Goal: Book appointment/travel/reservation

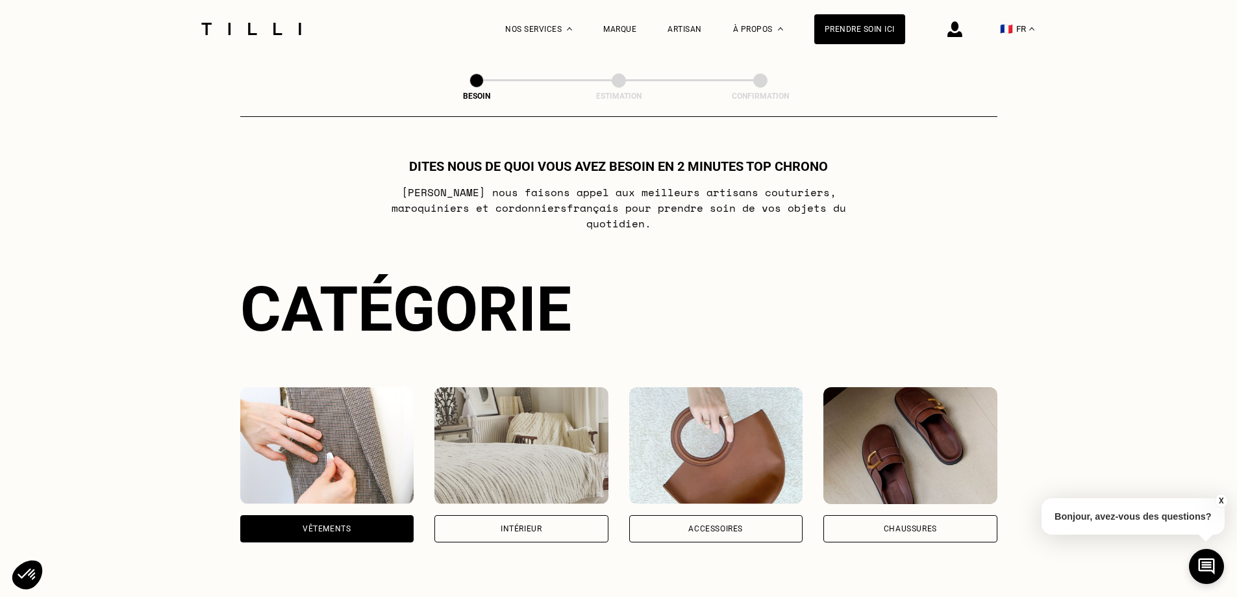
select select "FR"
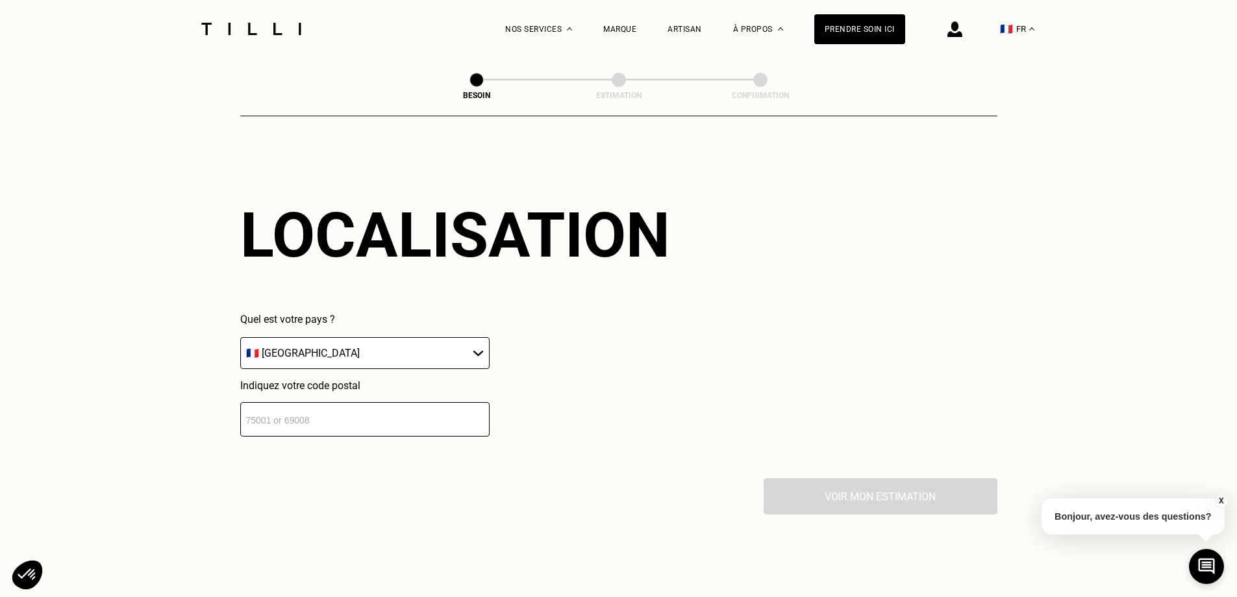
scroll to position [1746, 0]
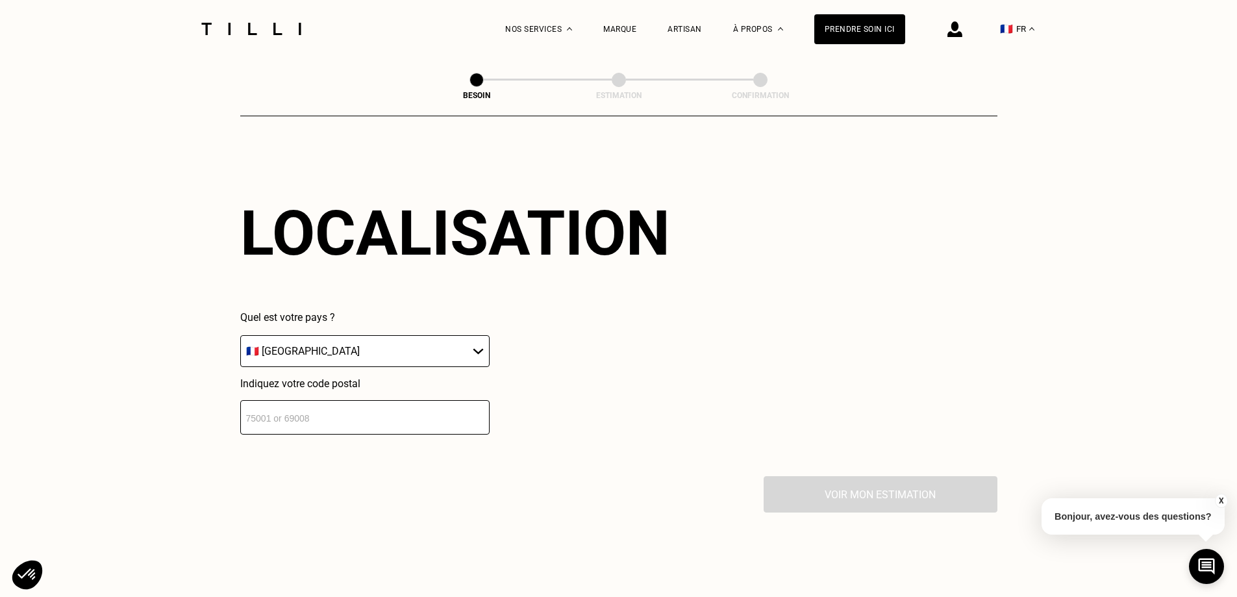
click at [392, 335] on select "🇩🇪 [GEOGRAPHIC_DATA] 🇦🇹 [GEOGRAPHIC_DATA] 🇧🇪 [GEOGRAPHIC_DATA] 🇧🇬 Bulgarie 🇨🇾 C…" at bounding box center [364, 351] width 249 height 32
click at [387, 335] on select "🇩🇪 [GEOGRAPHIC_DATA] 🇦🇹 [GEOGRAPHIC_DATA] 🇧🇪 [GEOGRAPHIC_DATA] 🇧🇬 Bulgarie 🇨🇾 C…" at bounding box center [364, 351] width 249 height 32
click at [358, 411] on input "number" at bounding box center [364, 417] width 249 height 34
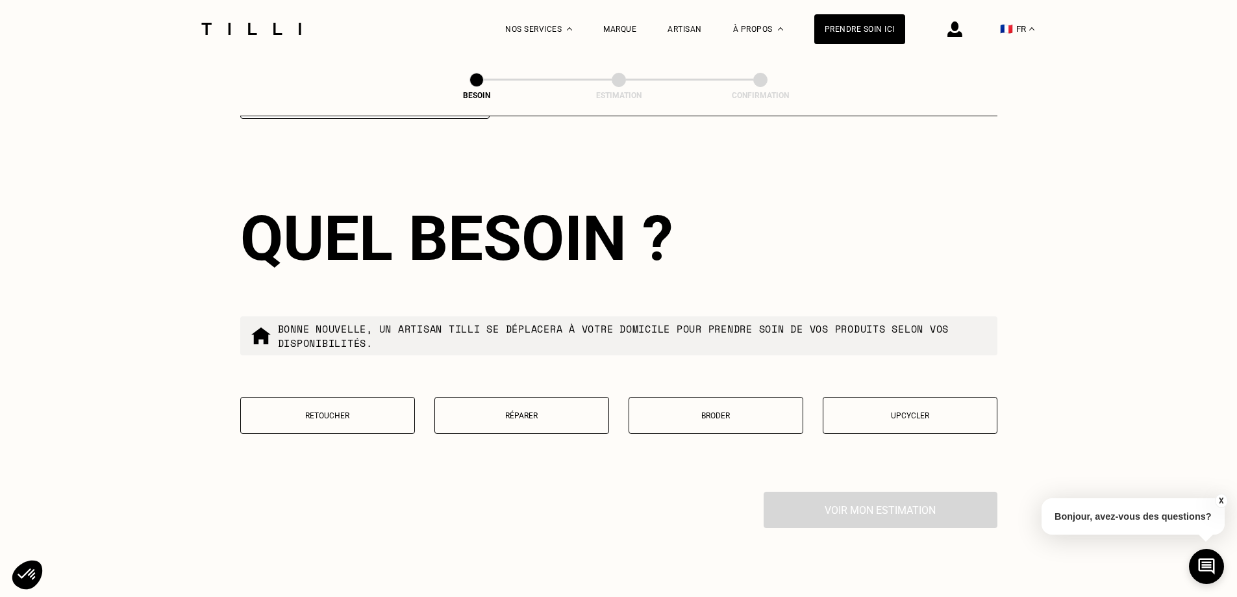
scroll to position [2069, 0]
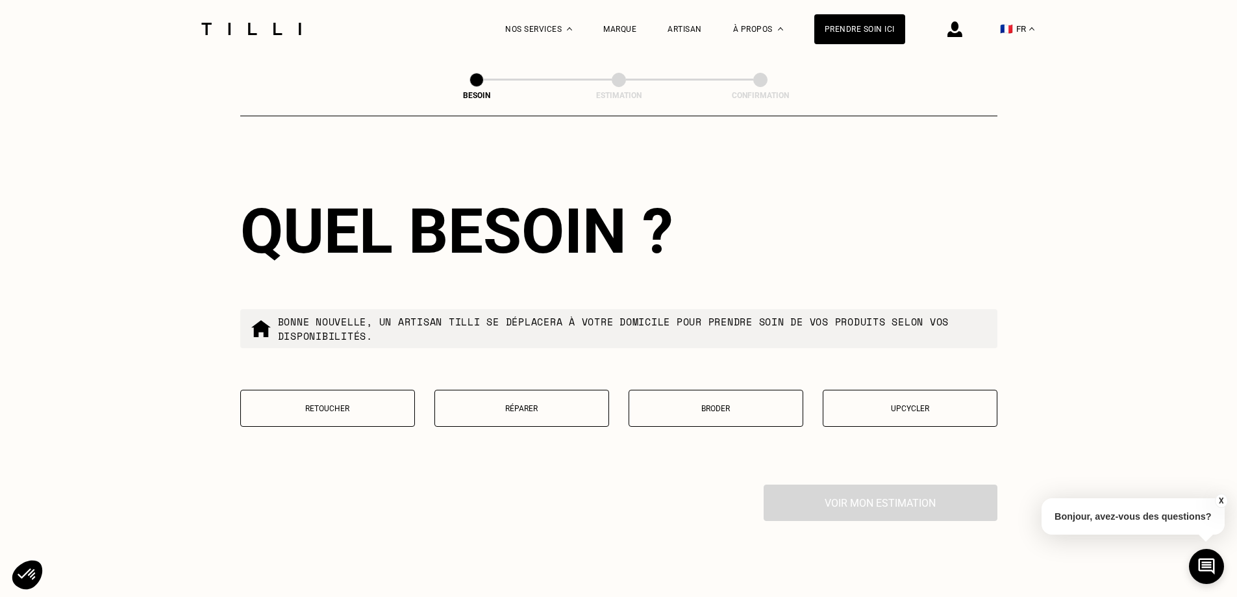
type input "75018"
click at [351, 404] on p "Retoucher" at bounding box center [327, 408] width 160 height 9
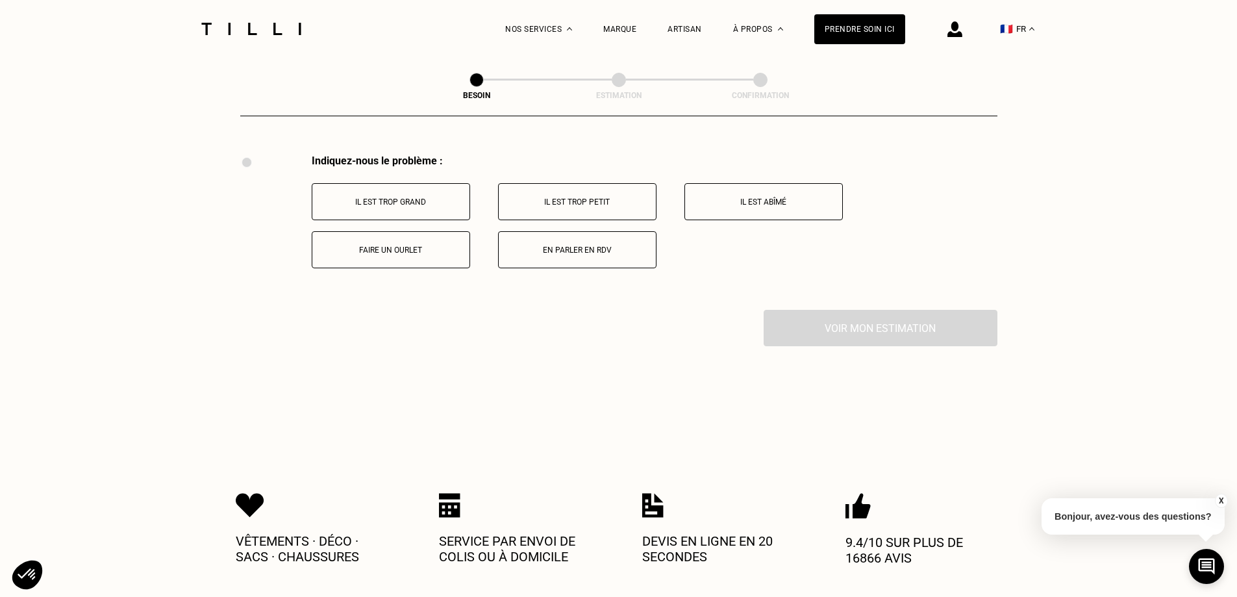
scroll to position [2402, 0]
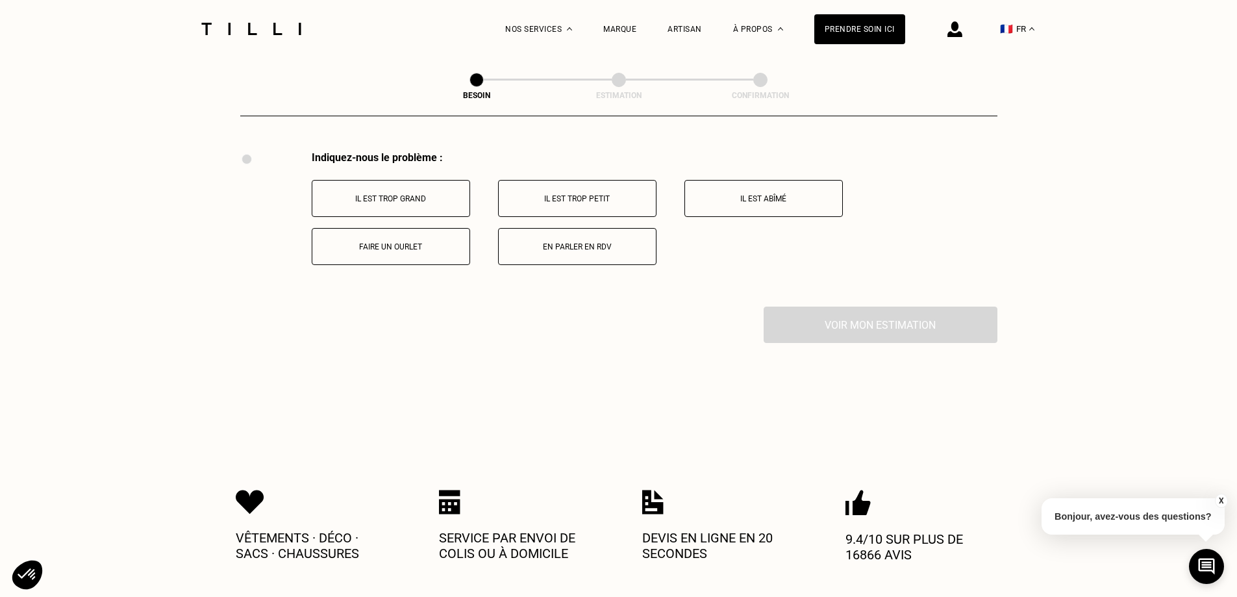
click at [400, 199] on button "Il est trop grand" at bounding box center [391, 198] width 158 height 37
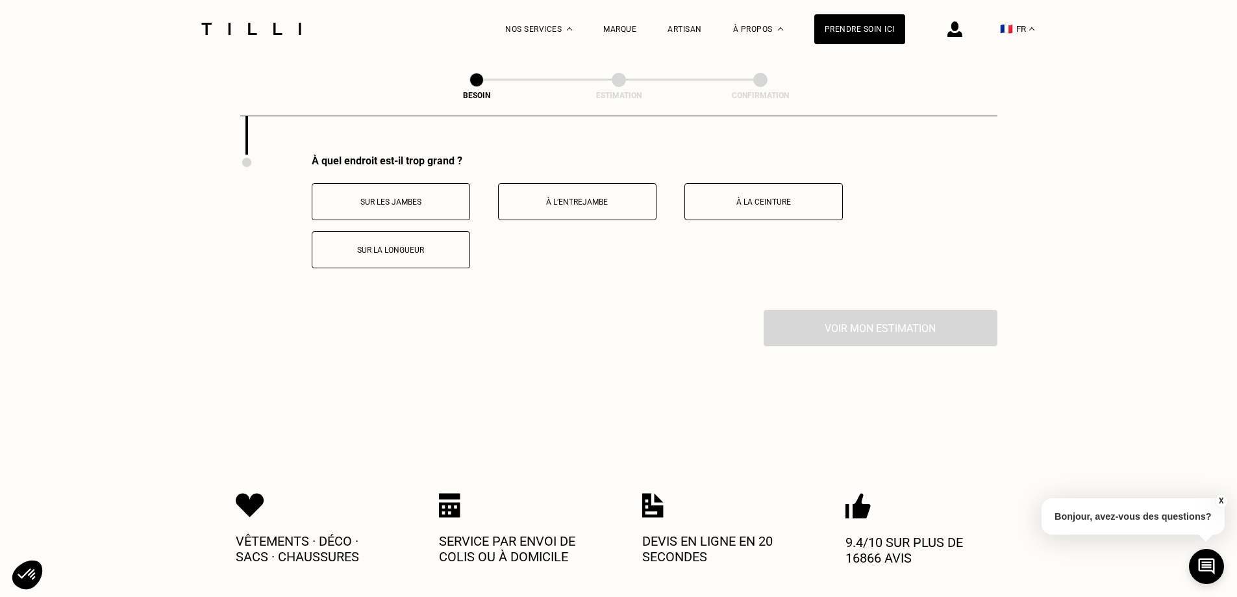
scroll to position [2557, 0]
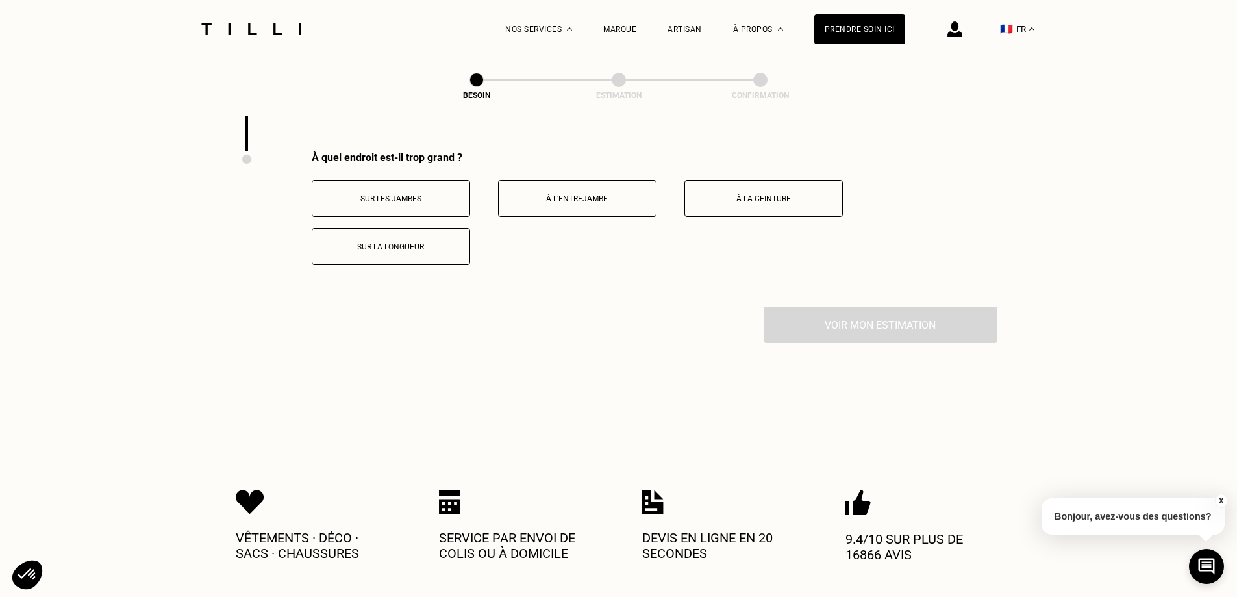
click at [416, 247] on button "Sur la longueur" at bounding box center [391, 246] width 158 height 37
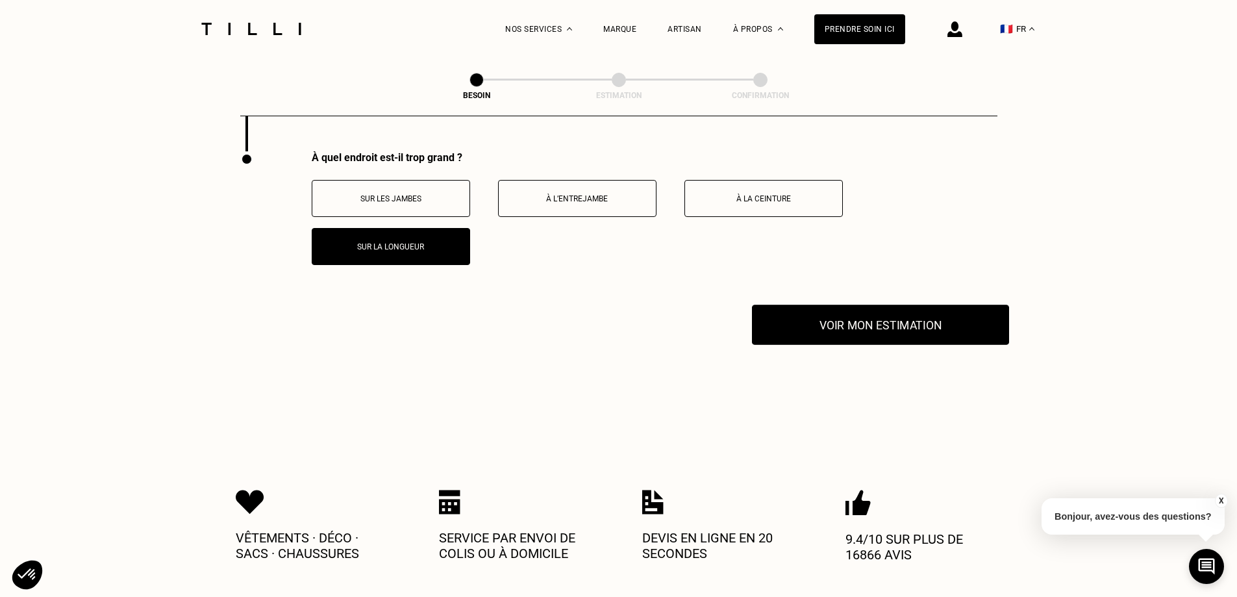
click at [897, 325] on button "Voir mon estimation" at bounding box center [880, 325] width 257 height 40
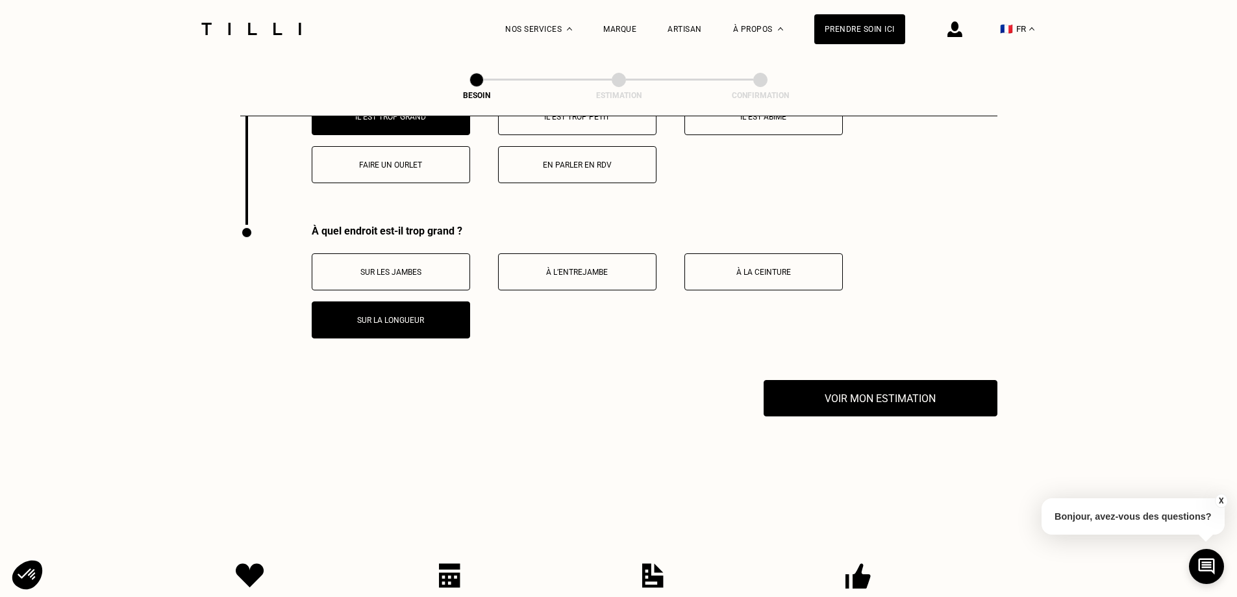
scroll to position [2516, 0]
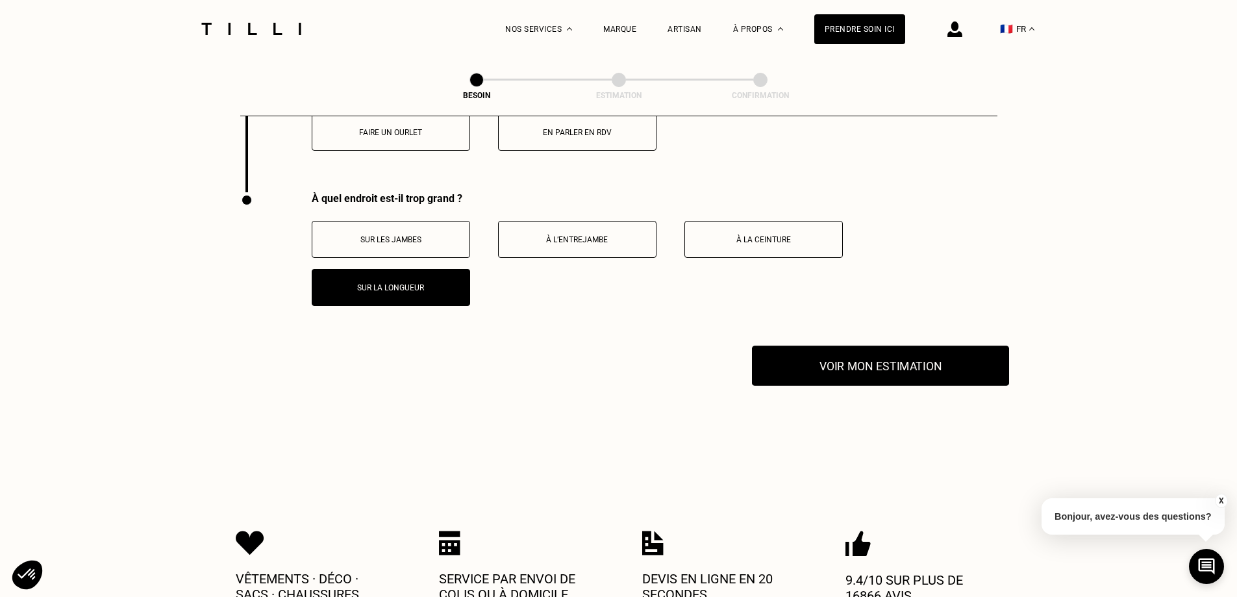
click at [909, 367] on button "Voir mon estimation" at bounding box center [880, 365] width 257 height 40
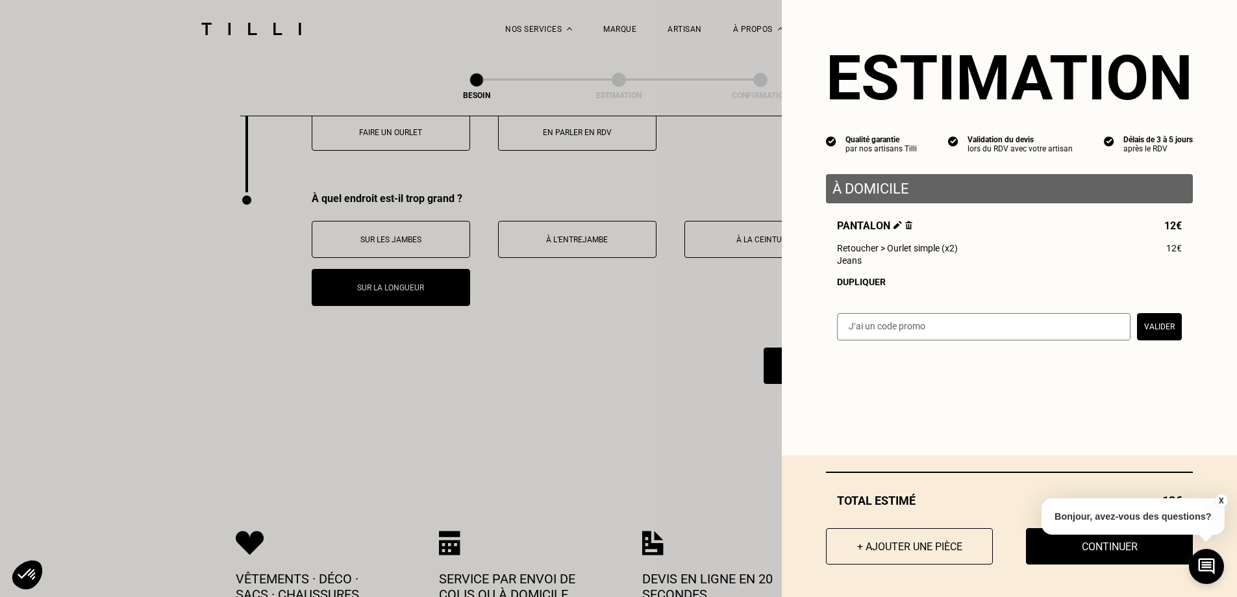
click at [1223, 503] on button "X" at bounding box center [1220, 500] width 13 height 14
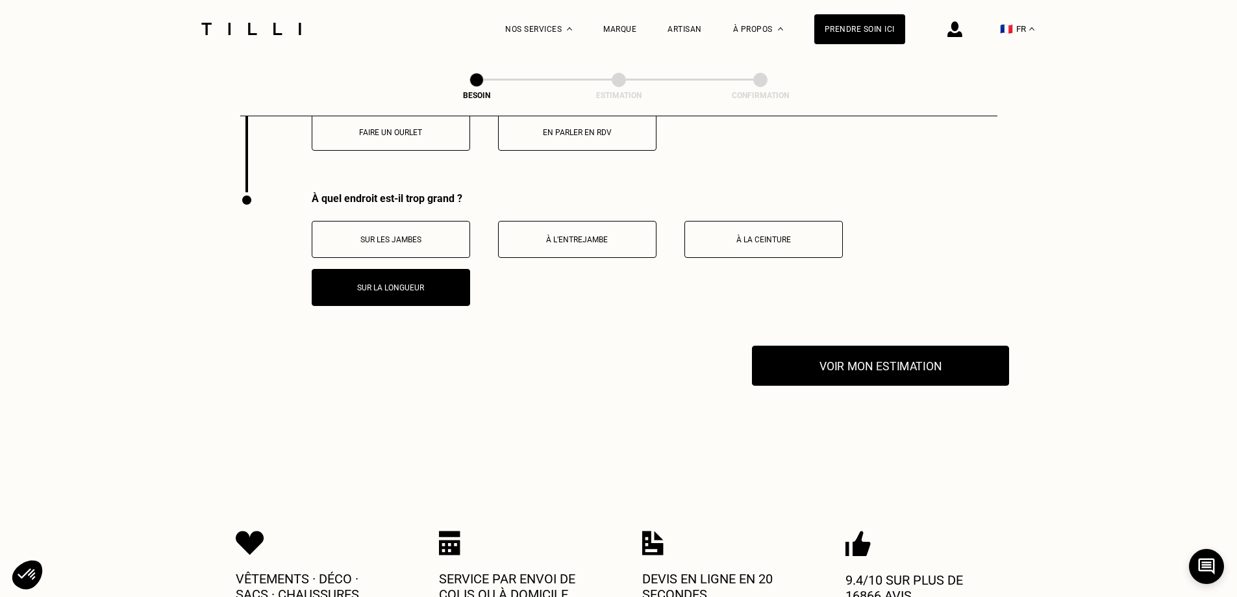
click at [967, 369] on button "Voir mon estimation" at bounding box center [880, 365] width 257 height 40
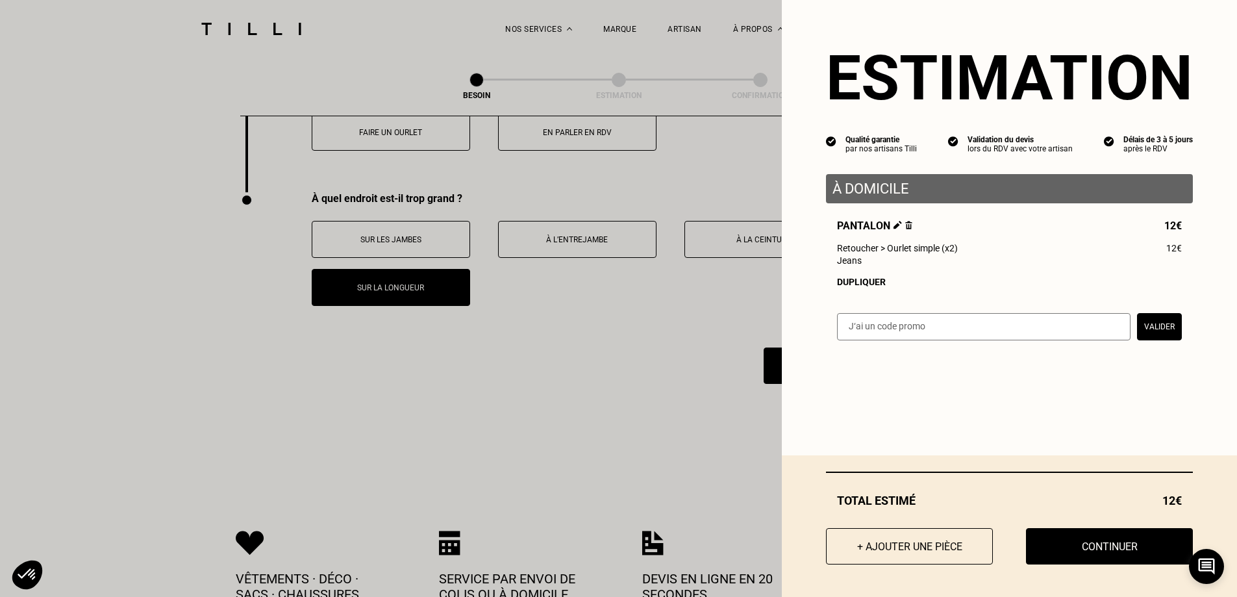
click at [977, 336] on input "text" at bounding box center [984, 326] width 294 height 27
click at [1088, 555] on button "Continuer" at bounding box center [1110, 546] width 184 height 40
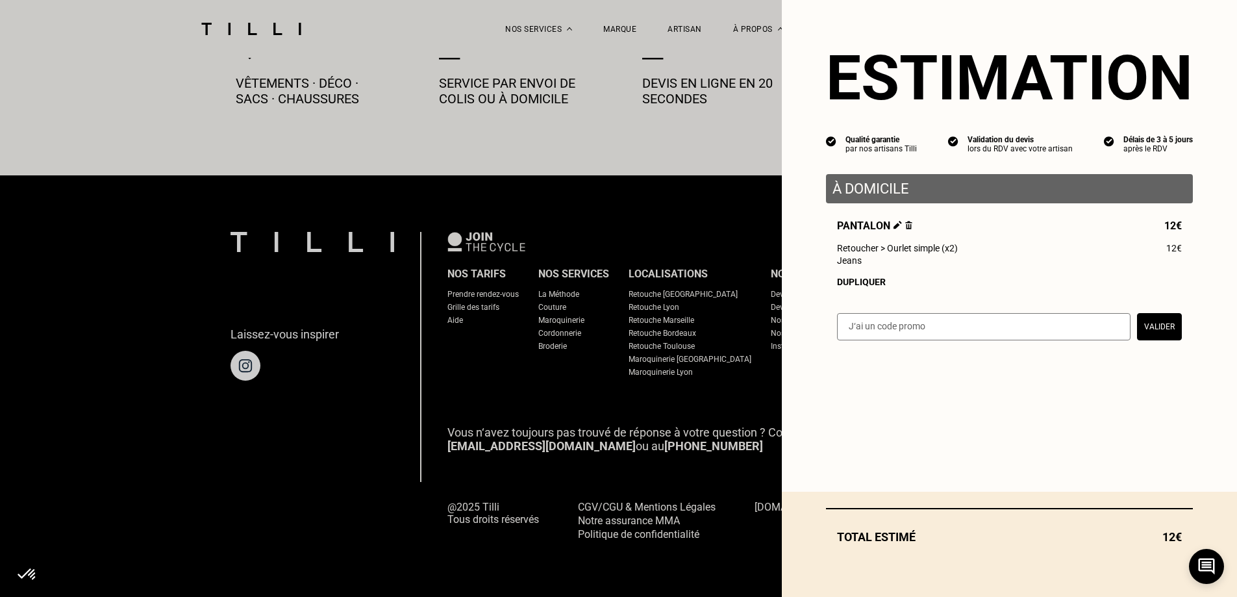
scroll to position [719, 0]
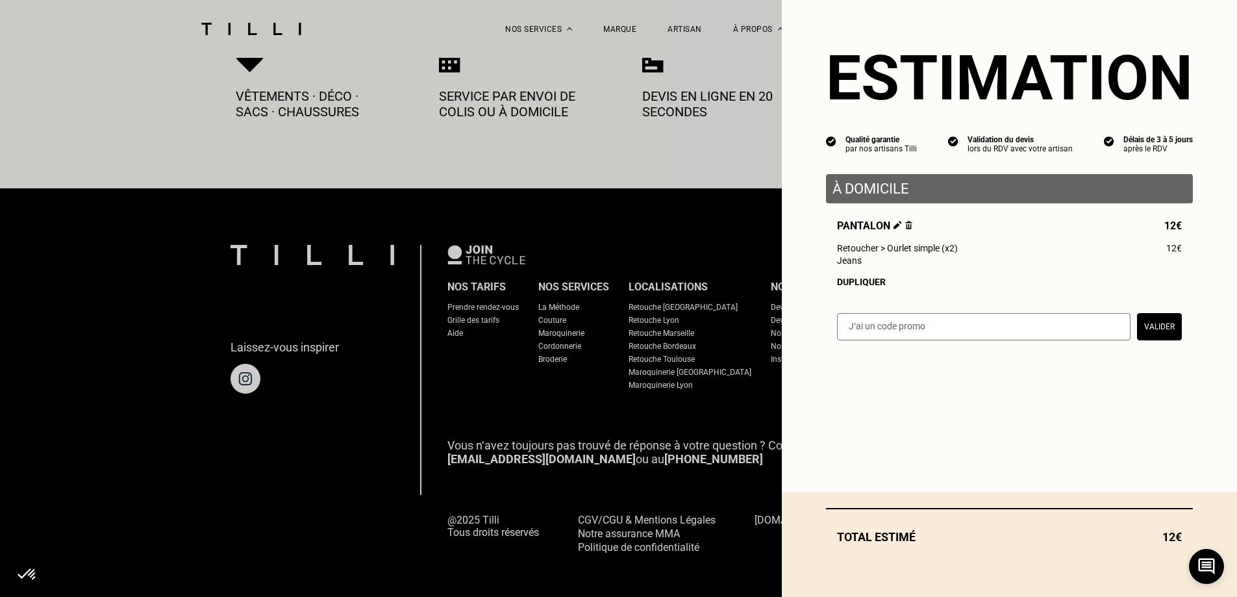
select select "FR"
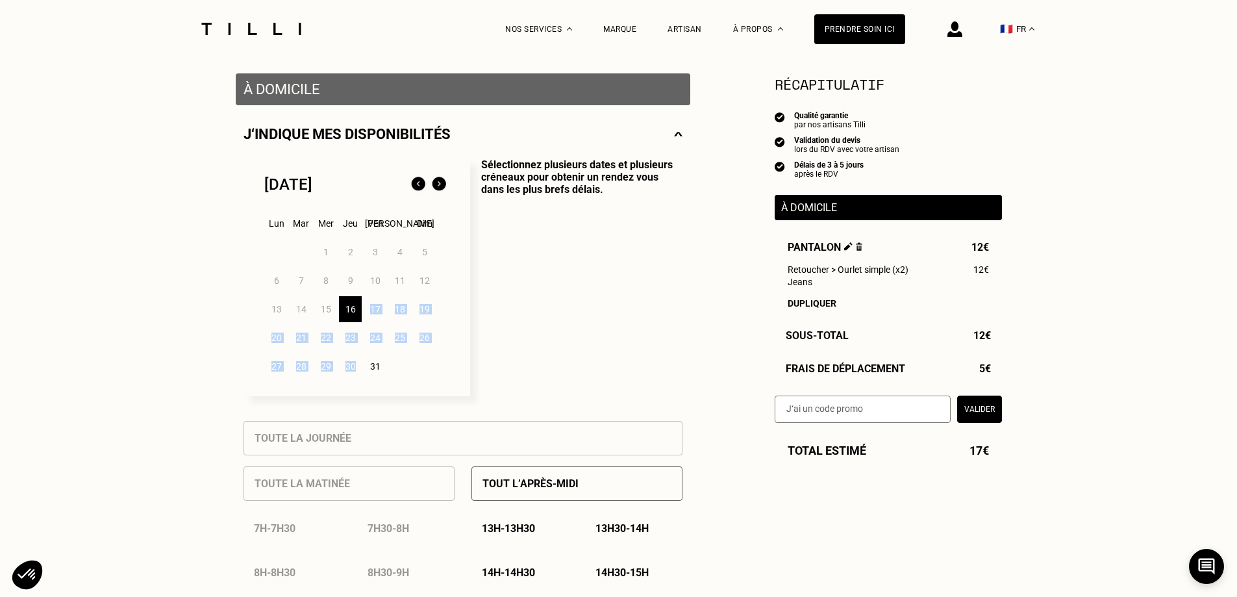
scroll to position [314, 0]
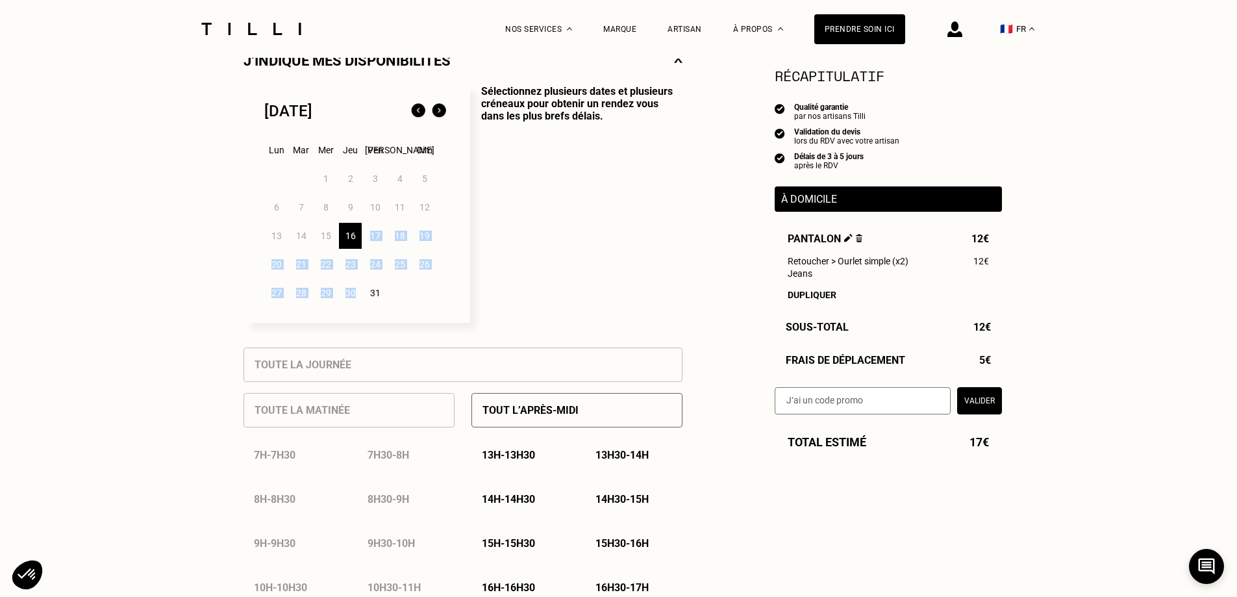
drag, startPoint x: 1243, startPoint y: 194, endPoint x: 353, endPoint y: 314, distance: 897.8
click at [353, 314] on div "[DATE] Lun Mar Mer Jeu Ven Sam Dim 1 2 3 4 5 6 7 8 9 10 11 12 13 14 15 16 17 18…" at bounding box center [357, 204] width 227 height 238
click at [556, 282] on p "Sélectionnez plusieurs dates et plusieurs créneaux pour obtenir un rendez vous …" at bounding box center [576, 204] width 212 height 238
click at [377, 236] on div "17" at bounding box center [375, 236] width 23 height 26
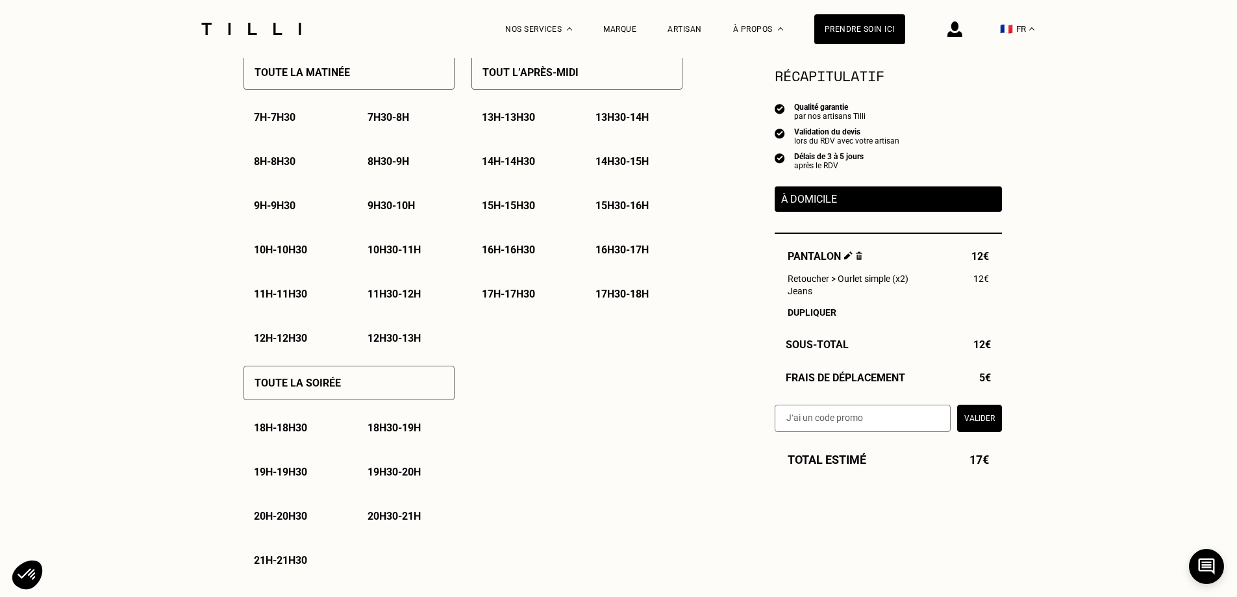
scroll to position [696, 0]
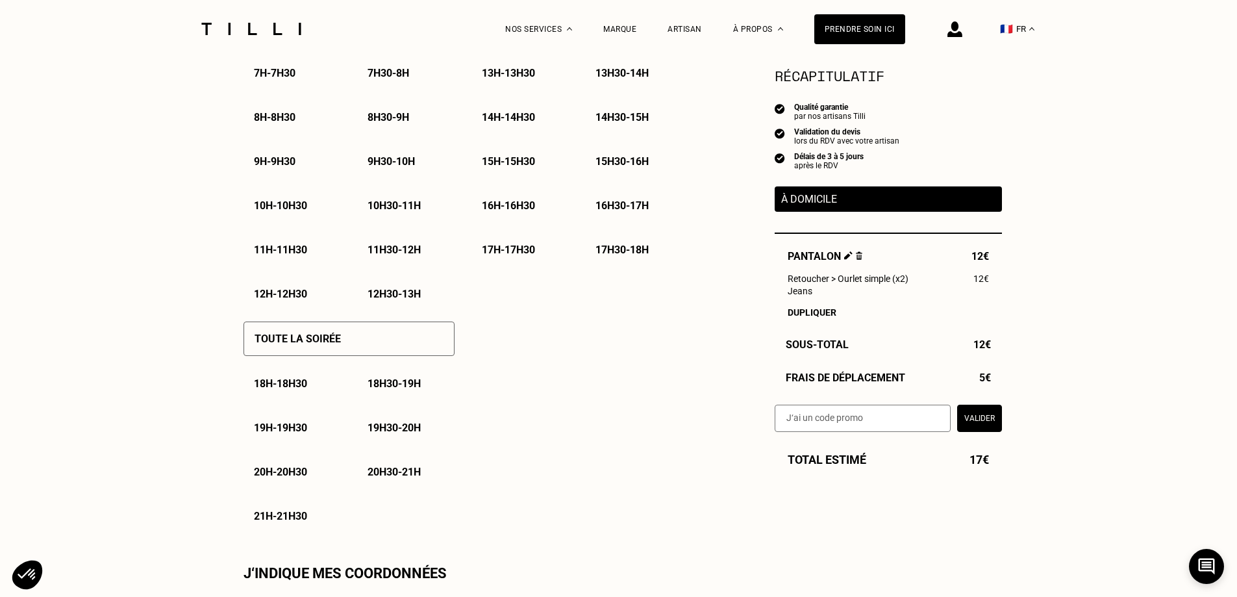
click at [394, 477] on p "20h30 - 21h" at bounding box center [394, 472] width 53 height 12
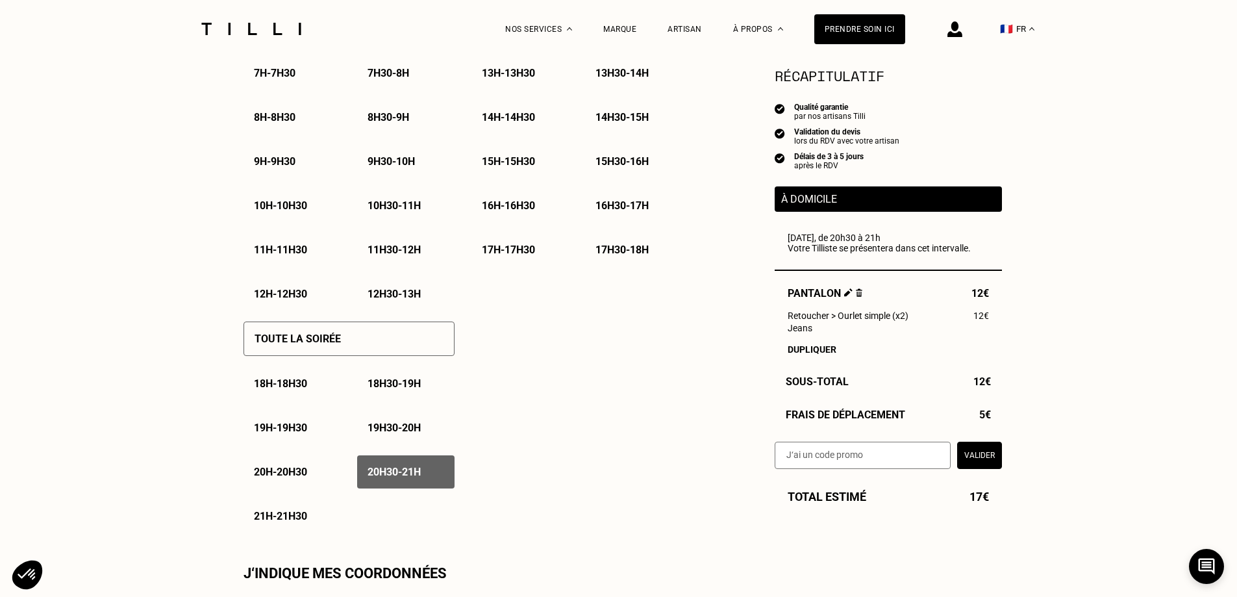
click at [833, 461] on input "text" at bounding box center [863, 455] width 176 height 27
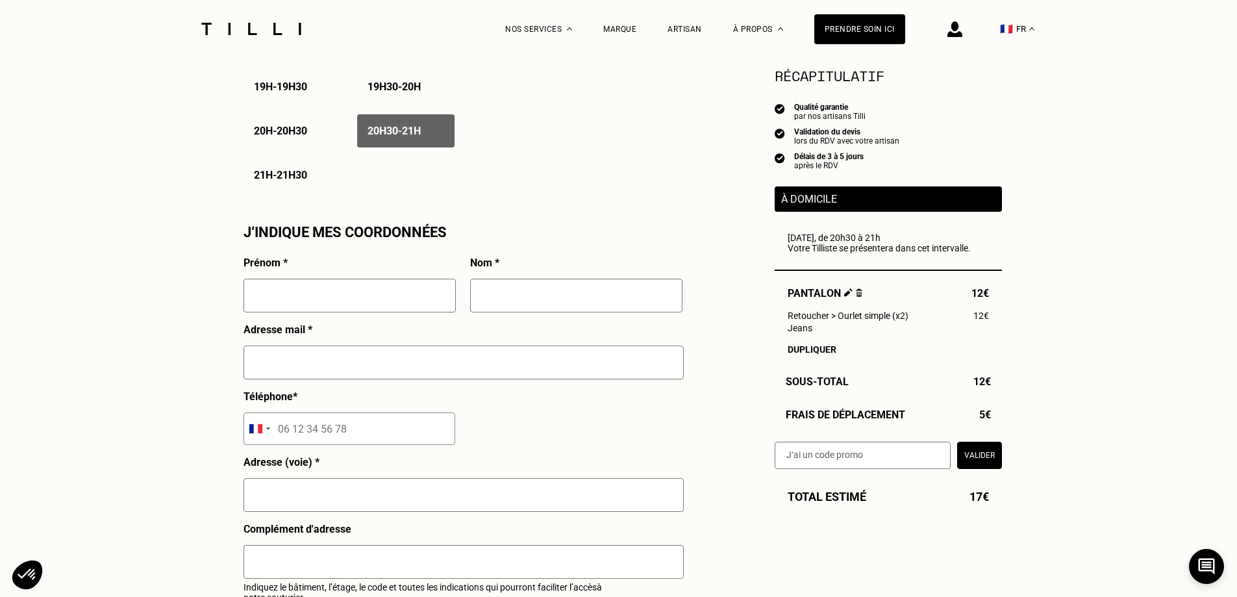
scroll to position [1140, 0]
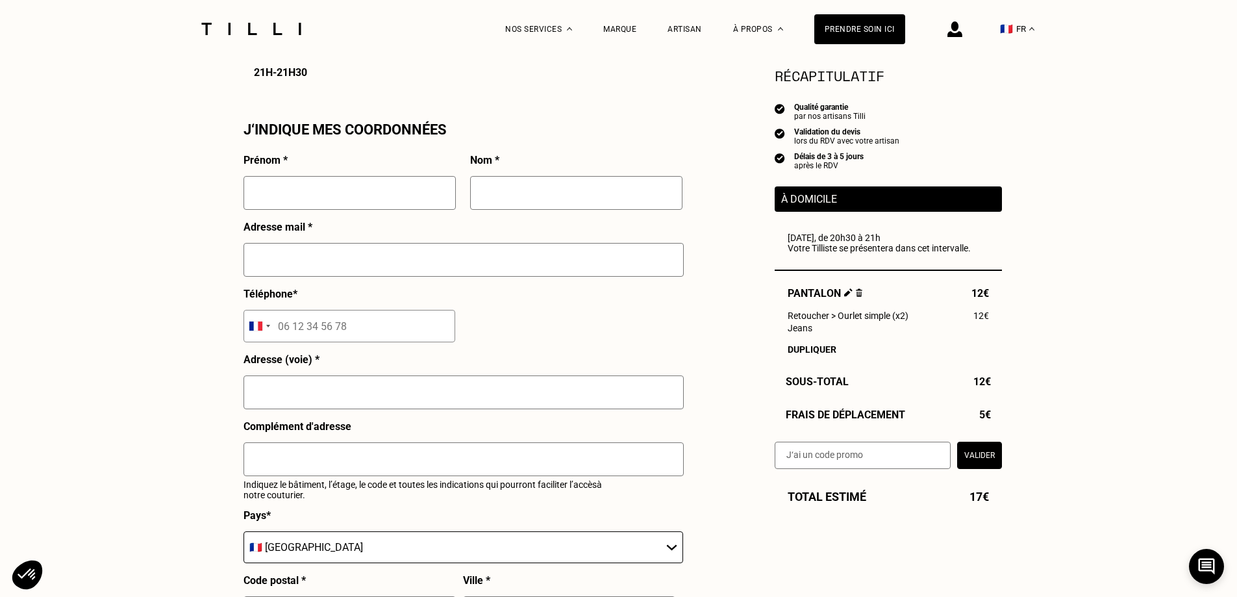
click at [318, 205] on input "text" at bounding box center [350, 193] width 212 height 34
type input "[PERSON_NAME]"
drag, startPoint x: 321, startPoint y: 196, endPoint x: 525, endPoint y: 198, distance: 203.9
click at [525, 198] on input "text" at bounding box center [576, 193] width 212 height 34
type input "Doysié"
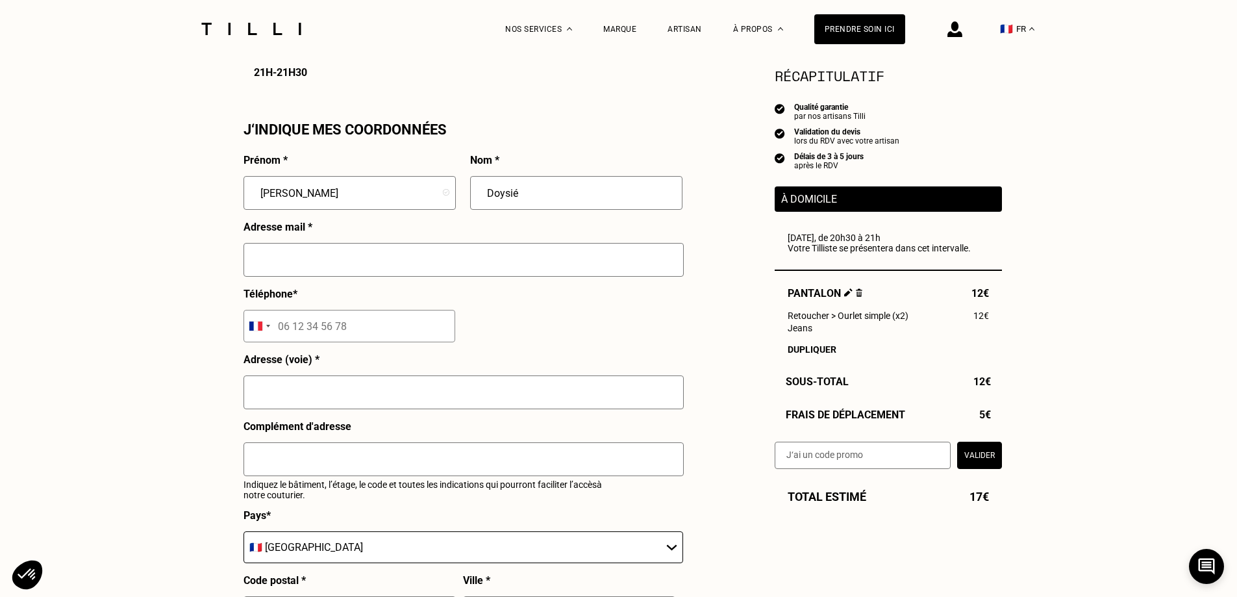
click at [345, 277] on input "text" at bounding box center [464, 260] width 440 height 34
type input "[EMAIL_ADDRESS][DOMAIN_NAME]"
click at [305, 340] on input "tel" at bounding box center [350, 326] width 212 height 32
type input "06 47 18 39 41"
click at [359, 401] on input "text" at bounding box center [464, 392] width 440 height 34
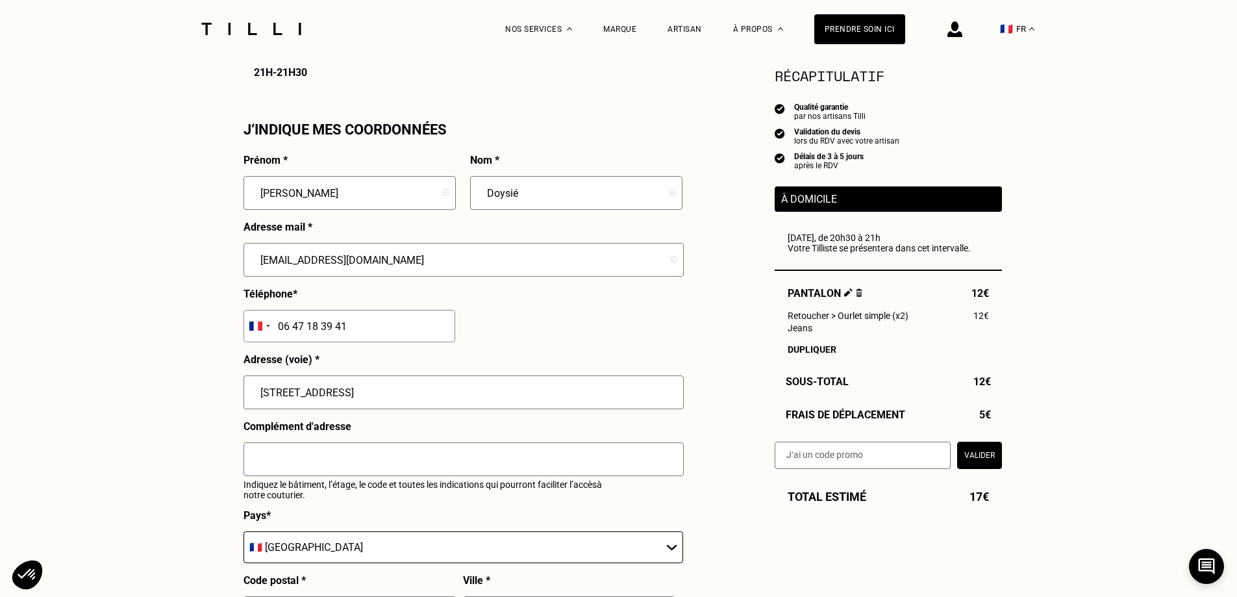
type input "[STREET_ADDRESS]"
click at [335, 464] on input "text" at bounding box center [464, 459] width 440 height 34
click at [358, 468] on input "text" at bounding box center [464, 459] width 440 height 34
type input "escalier D interphone doysié"
click at [351, 547] on select "🇩🇪 [GEOGRAPHIC_DATA] 🇦🇹 [GEOGRAPHIC_DATA] 🇧🇪 [GEOGRAPHIC_DATA] 🇧🇬 Bulgarie 🇨🇾 C…" at bounding box center [464, 547] width 440 height 32
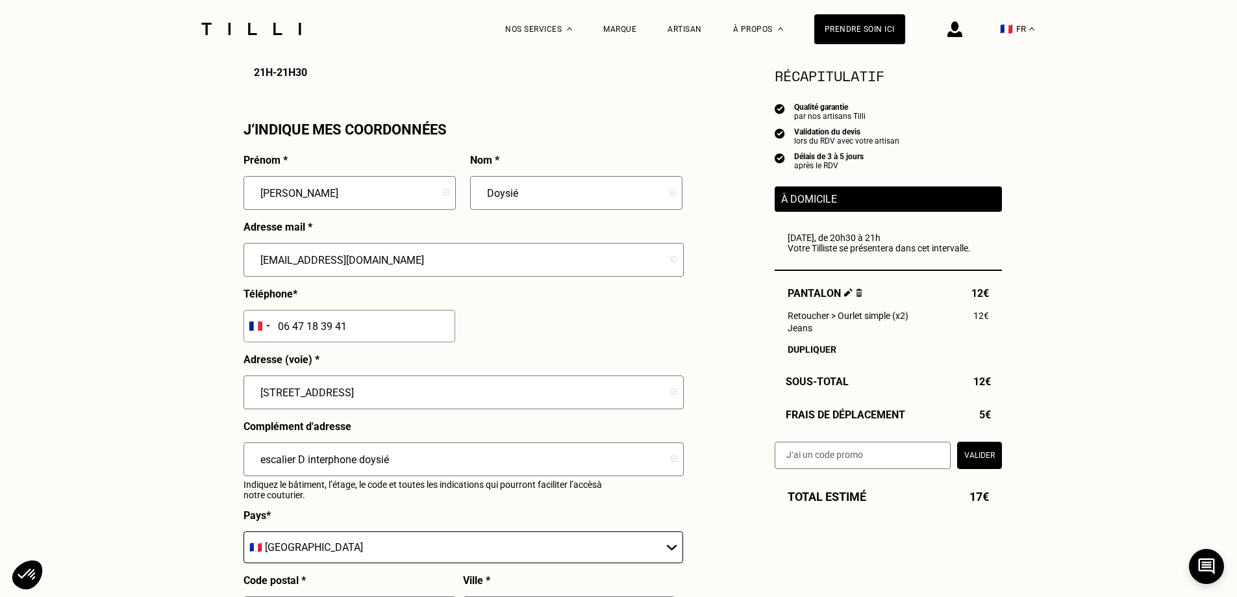
click at [351, 547] on select "🇩🇪 [GEOGRAPHIC_DATA] 🇦🇹 [GEOGRAPHIC_DATA] 🇧🇪 [GEOGRAPHIC_DATA] 🇧🇬 Bulgarie 🇨🇾 C…" at bounding box center [464, 547] width 440 height 32
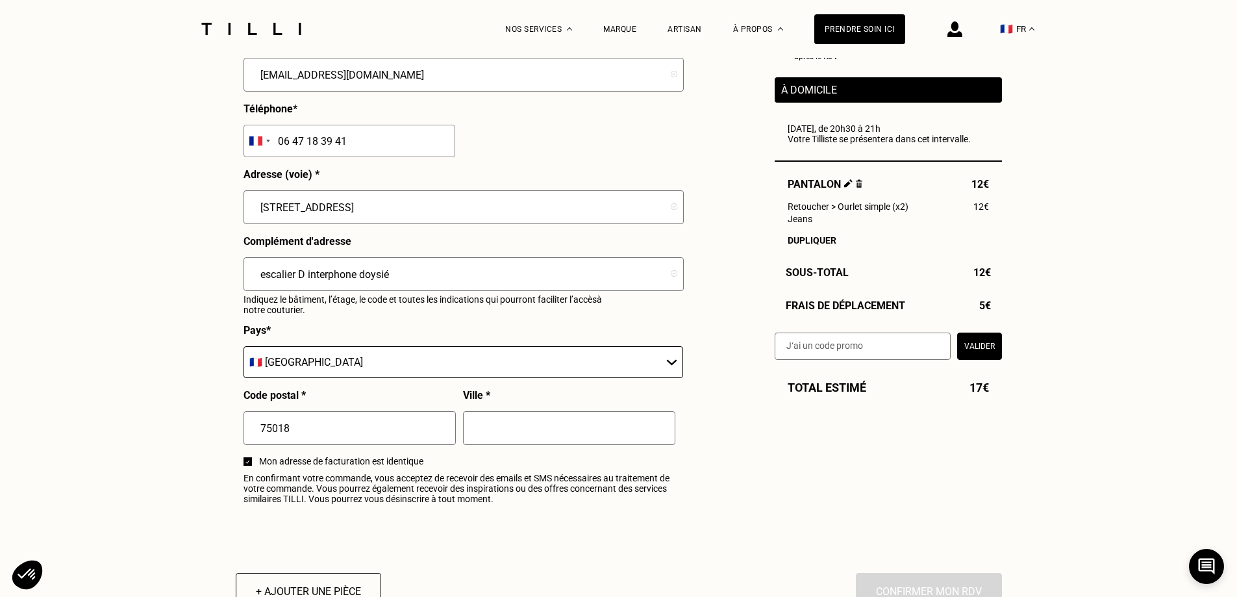
scroll to position [1371, 0]
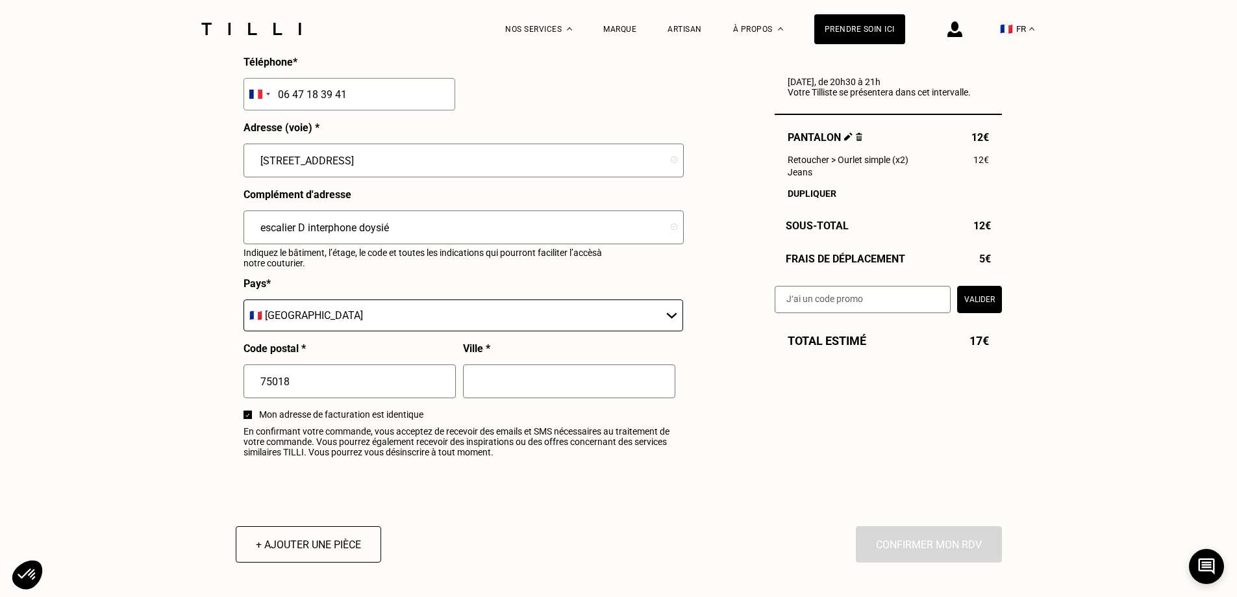
click at [543, 386] on input "text" at bounding box center [569, 381] width 212 height 34
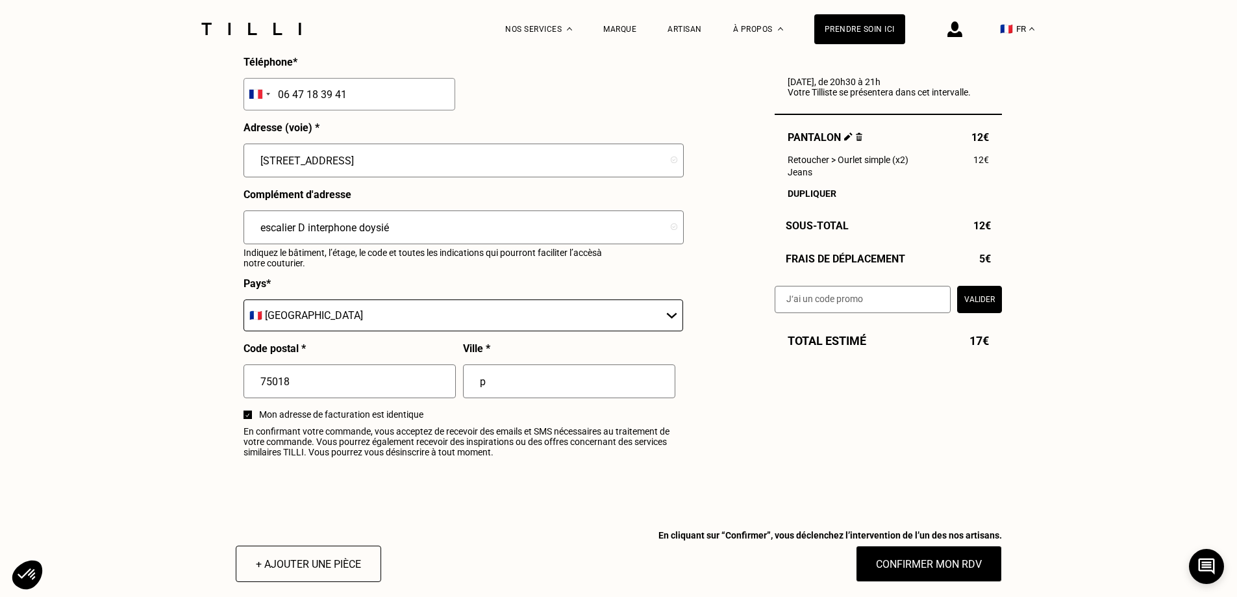
type input "pa"
drag, startPoint x: 543, startPoint y: 386, endPoint x: 459, endPoint y: 386, distance: 84.4
click at [459, 386] on div "Prénom * [PERSON_NAME] * Doysié Adresse mail * [EMAIL_ADDRESS][DOMAIN_NAME] Tél…" at bounding box center [463, 193] width 439 height 542
type input "[GEOGRAPHIC_DATA]"
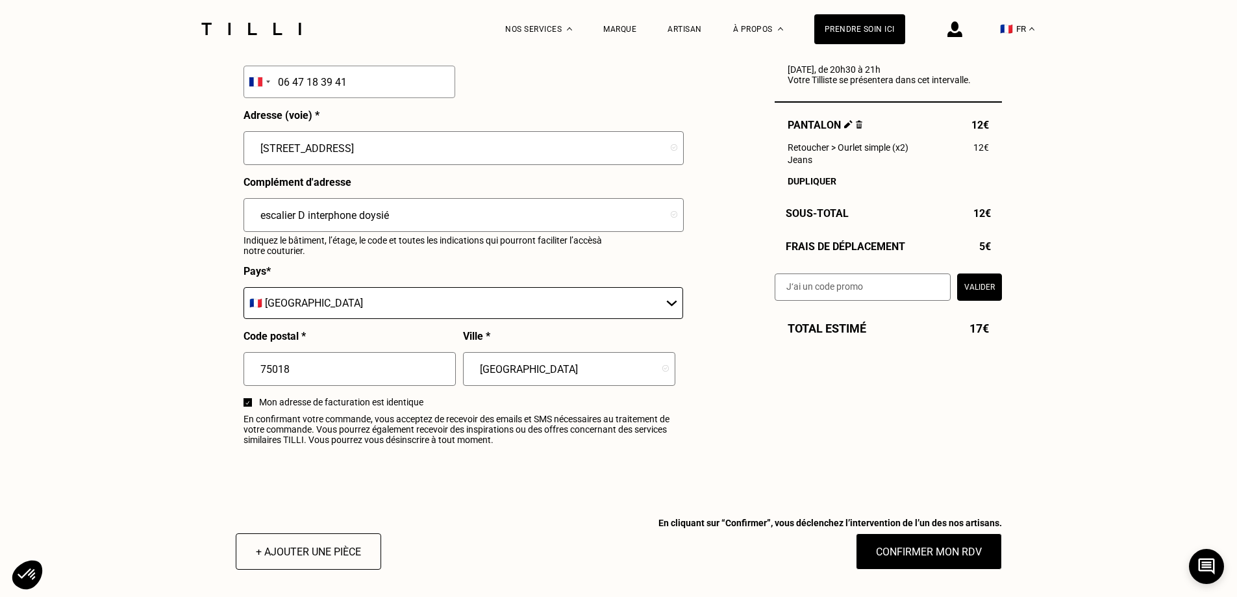
scroll to position [1458, 0]
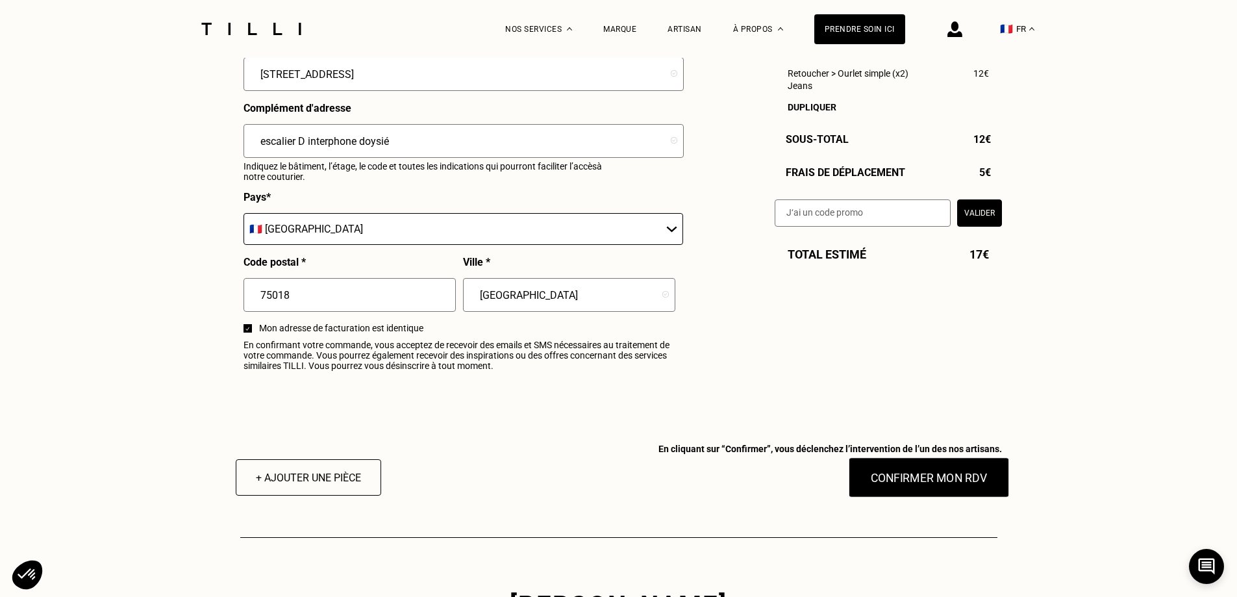
click at [953, 491] on button "Confirmer mon RDV" at bounding box center [928, 477] width 161 height 40
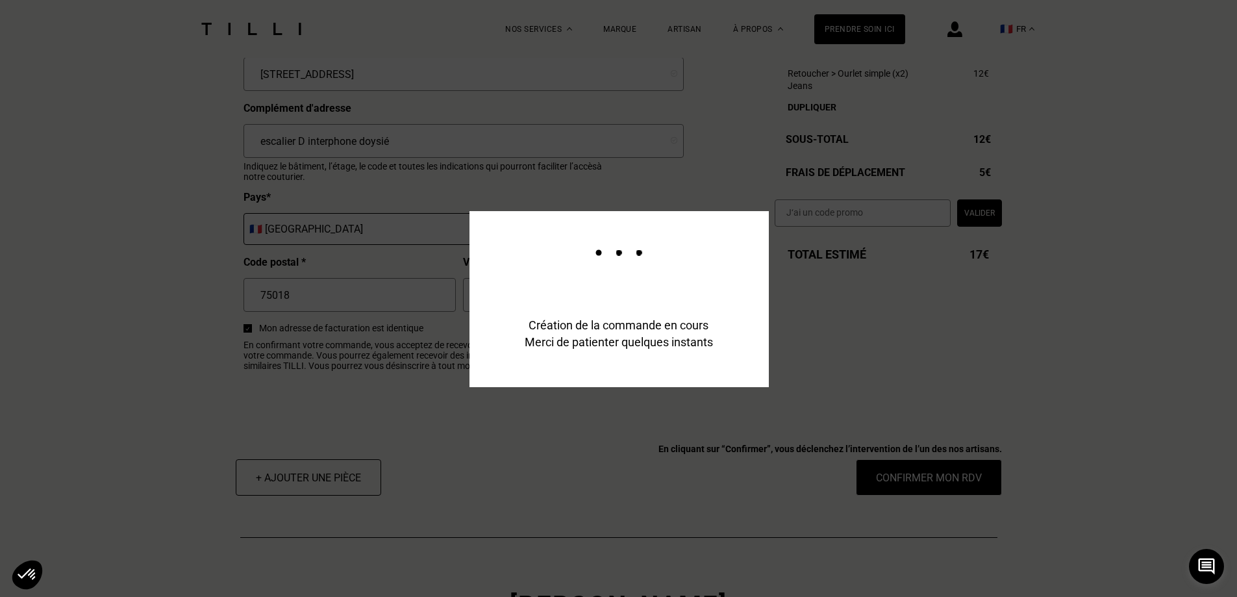
scroll to position [1490, 0]
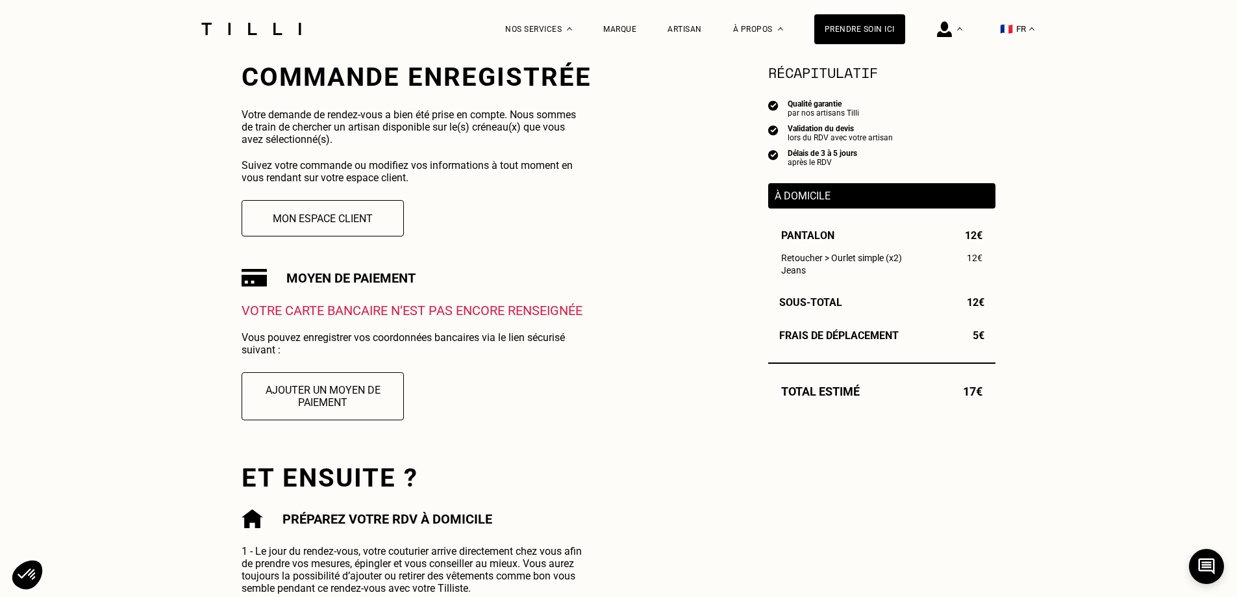
scroll to position [255, 0]
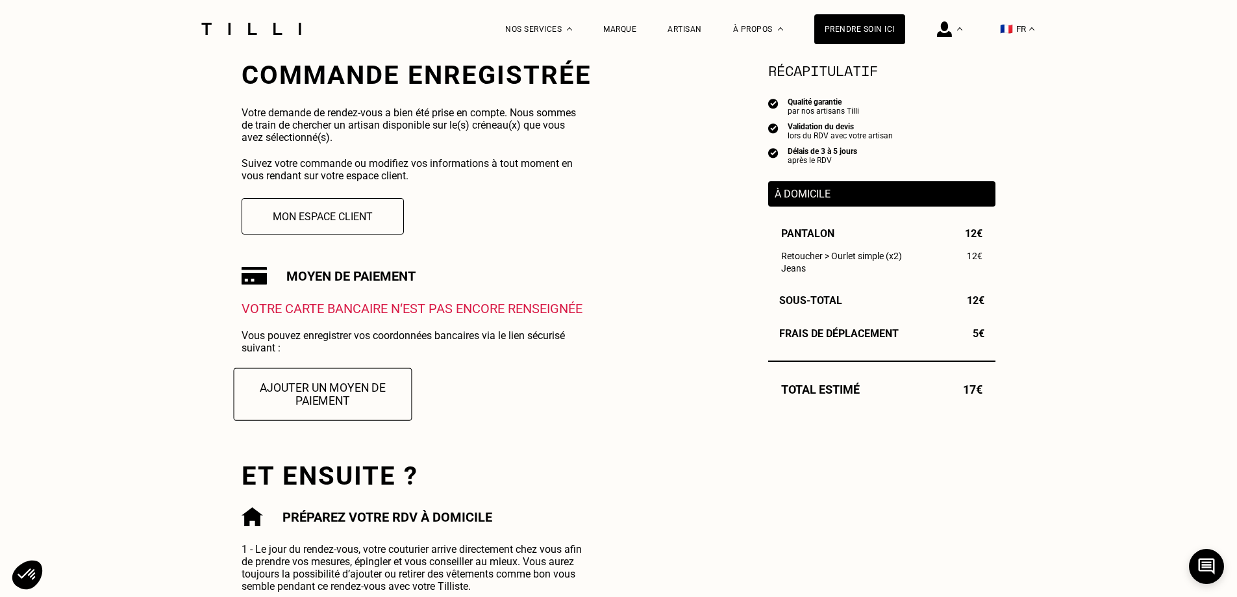
click at [347, 396] on button "Ajouter un moyen de paiement" at bounding box center [323, 394] width 179 height 53
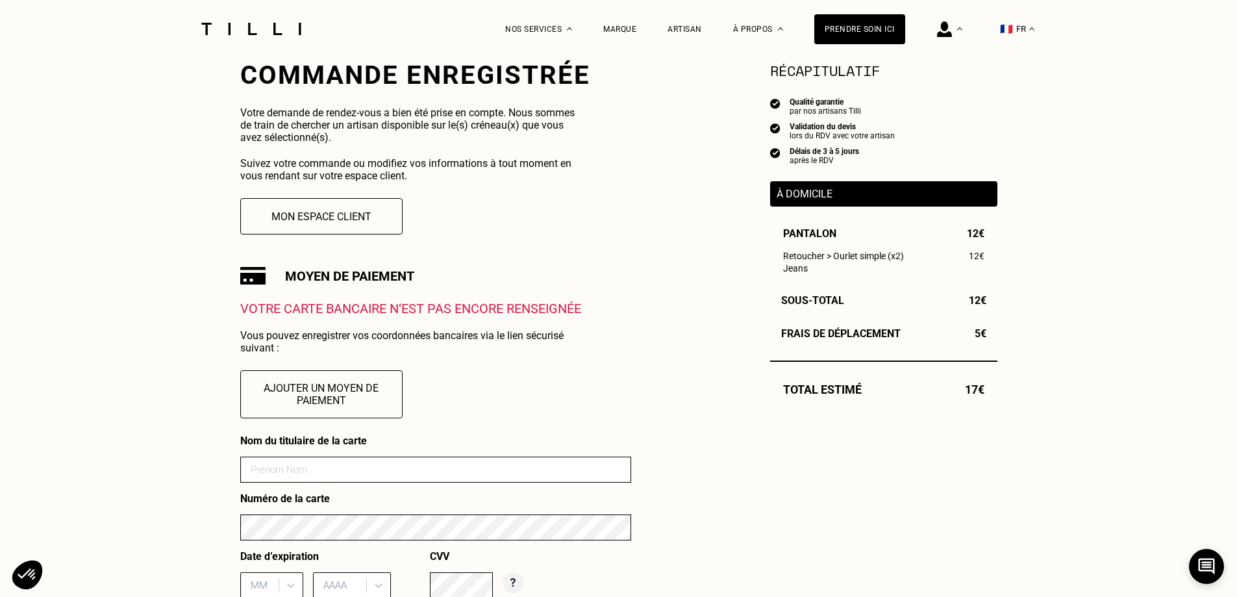
click at [343, 477] on input at bounding box center [435, 469] width 391 height 26
type input "[PERSON_NAME]"
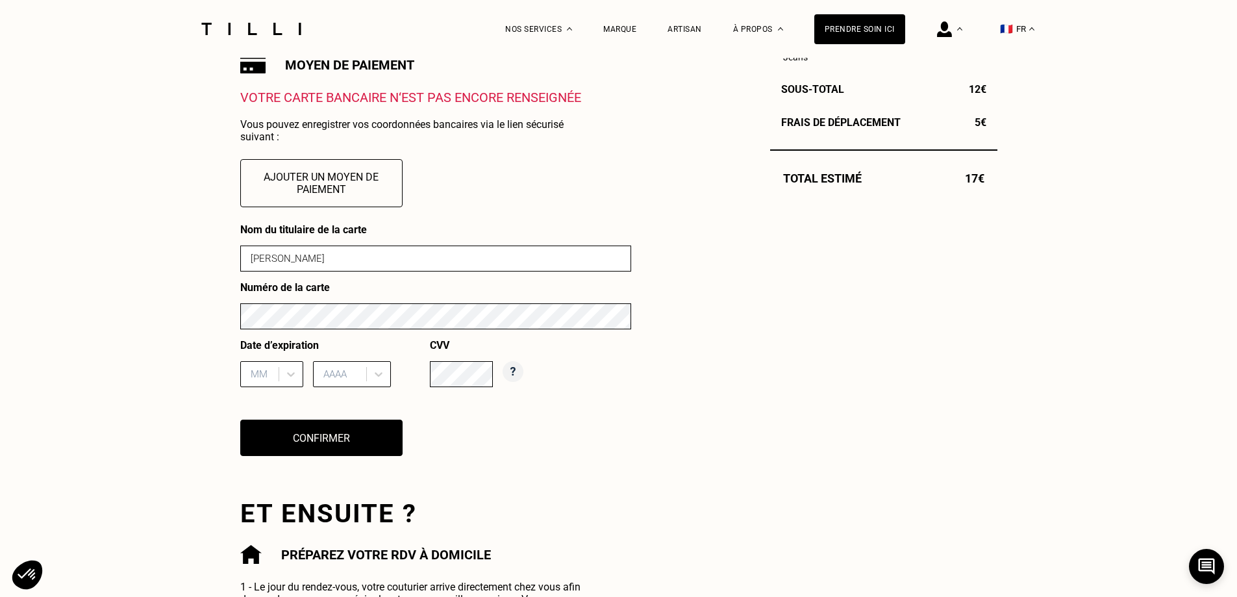
scroll to position [468, 0]
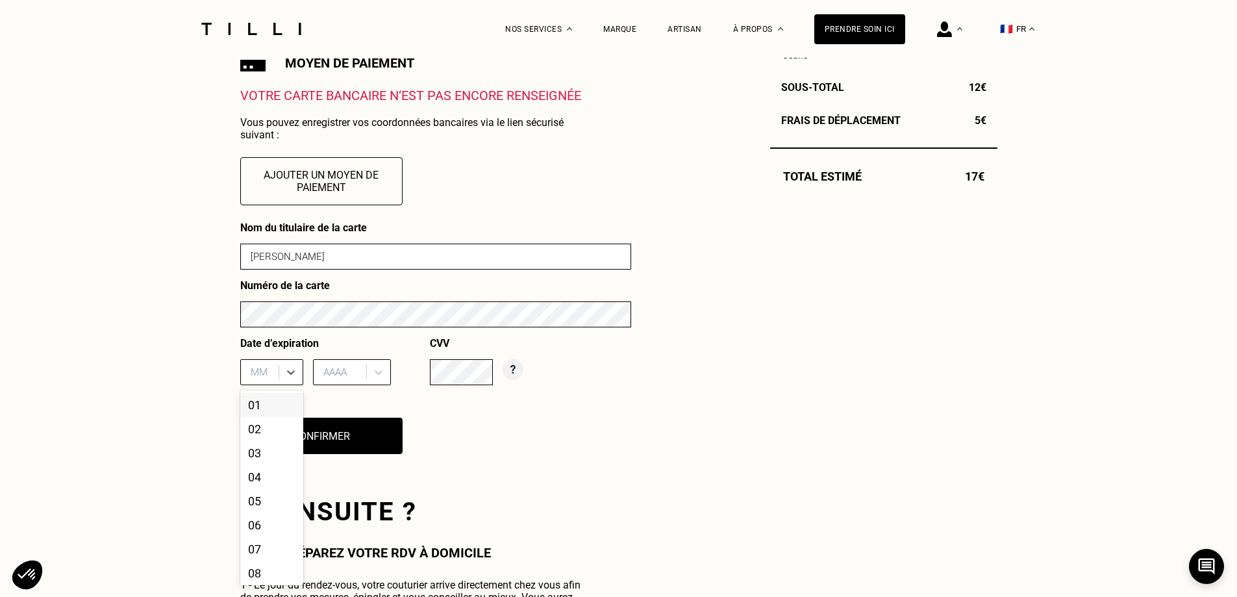
click at [270, 376] on div at bounding box center [261, 372] width 21 height 14
type input "12"
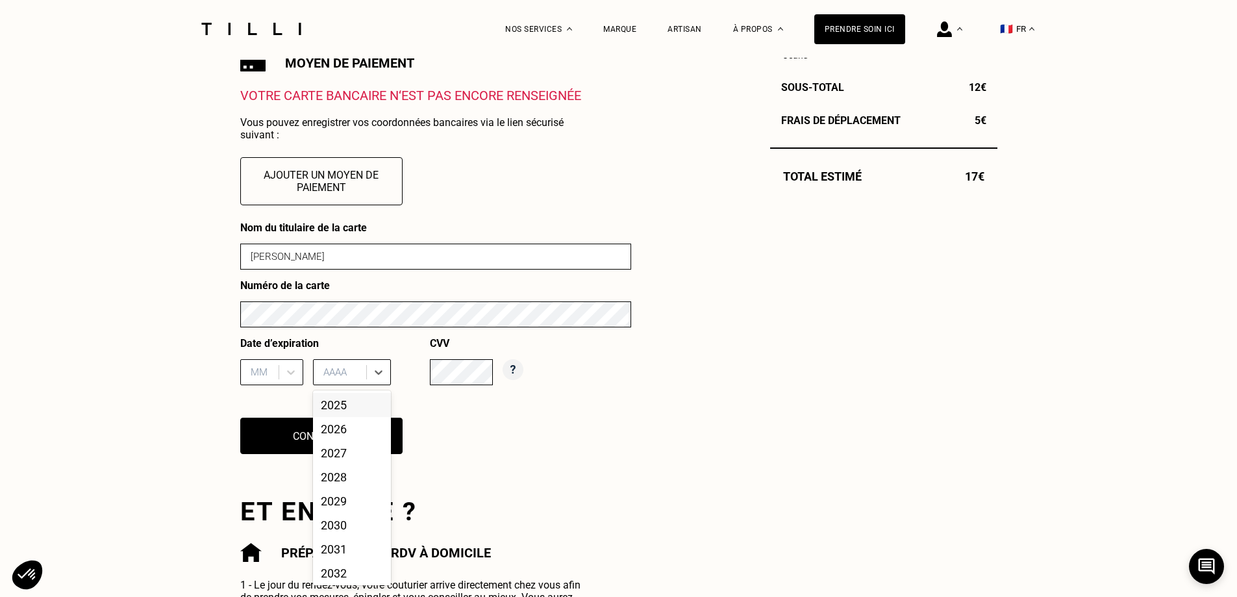
click at [332, 373] on div at bounding box center [341, 372] width 36 height 14
click at [344, 434] on div "2026" at bounding box center [352, 429] width 78 height 24
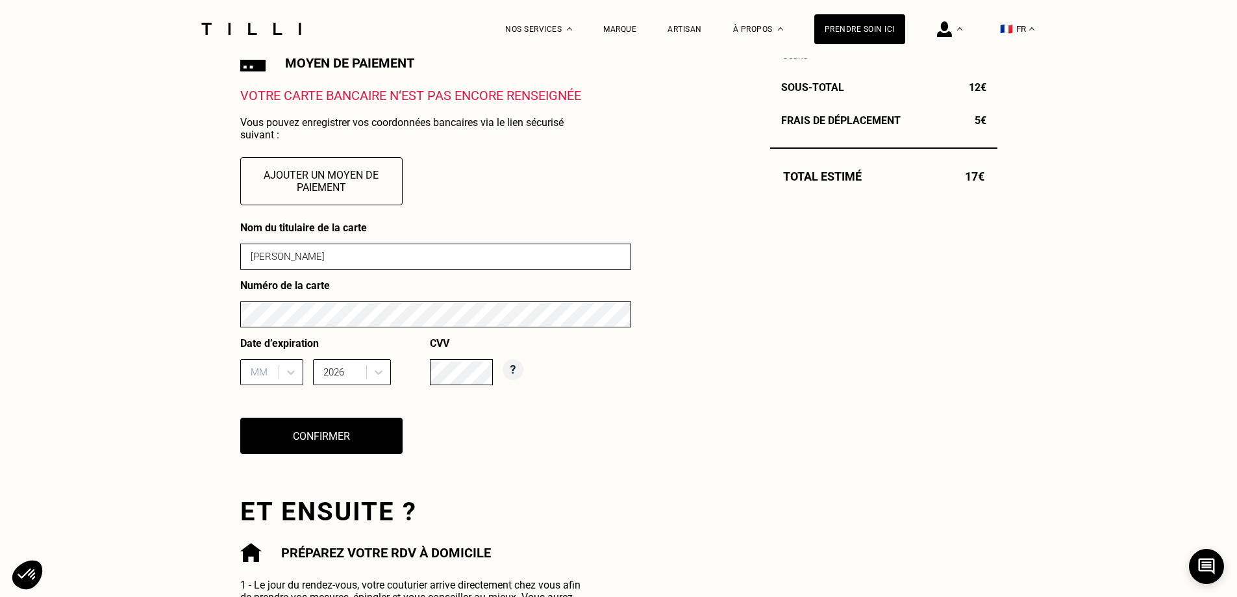
click at [256, 369] on div at bounding box center [261, 372] width 21 height 14
click at [268, 572] on div "12" at bounding box center [271, 570] width 63 height 24
click at [534, 464] on div "Nom du titulaire de la carte [PERSON_NAME] Numéro de la carte Date d’expiration…" at bounding box center [435, 345] width 391 height 249
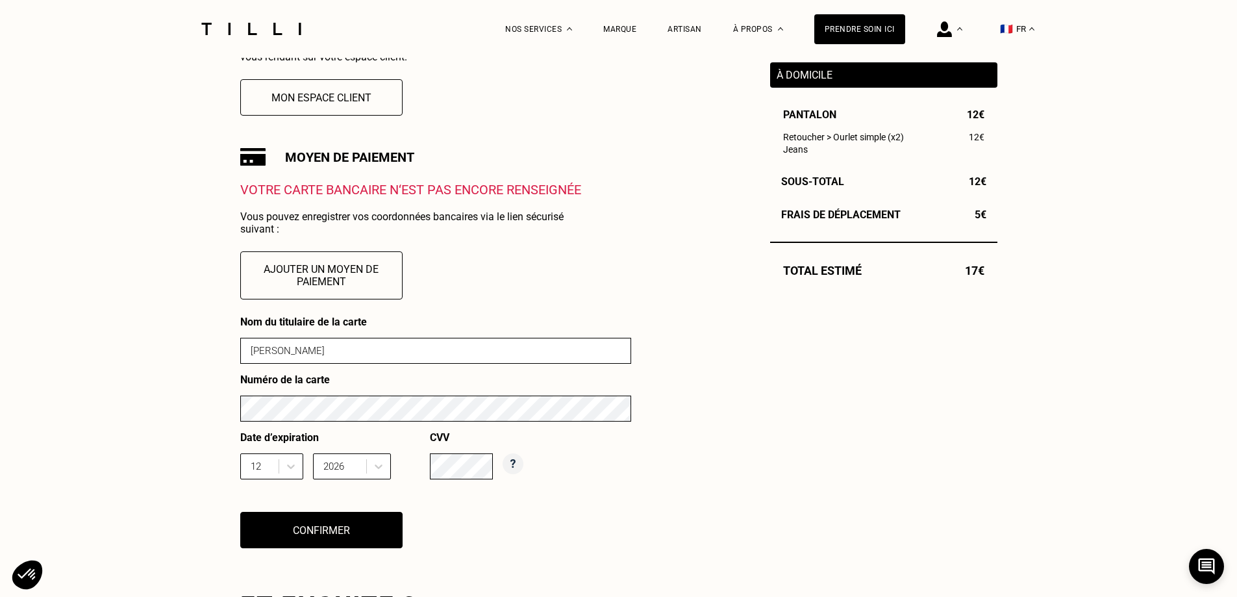
scroll to position [399, 0]
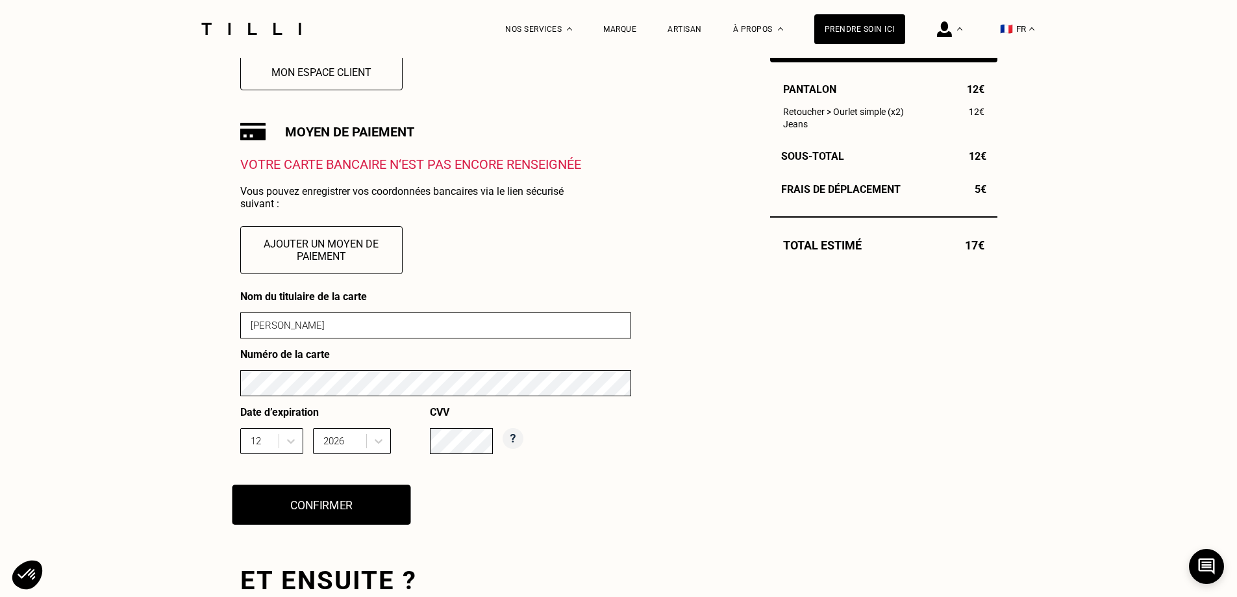
click at [380, 501] on button "Confirmer" at bounding box center [321, 504] width 179 height 40
